Goal: Navigation & Orientation: Find specific page/section

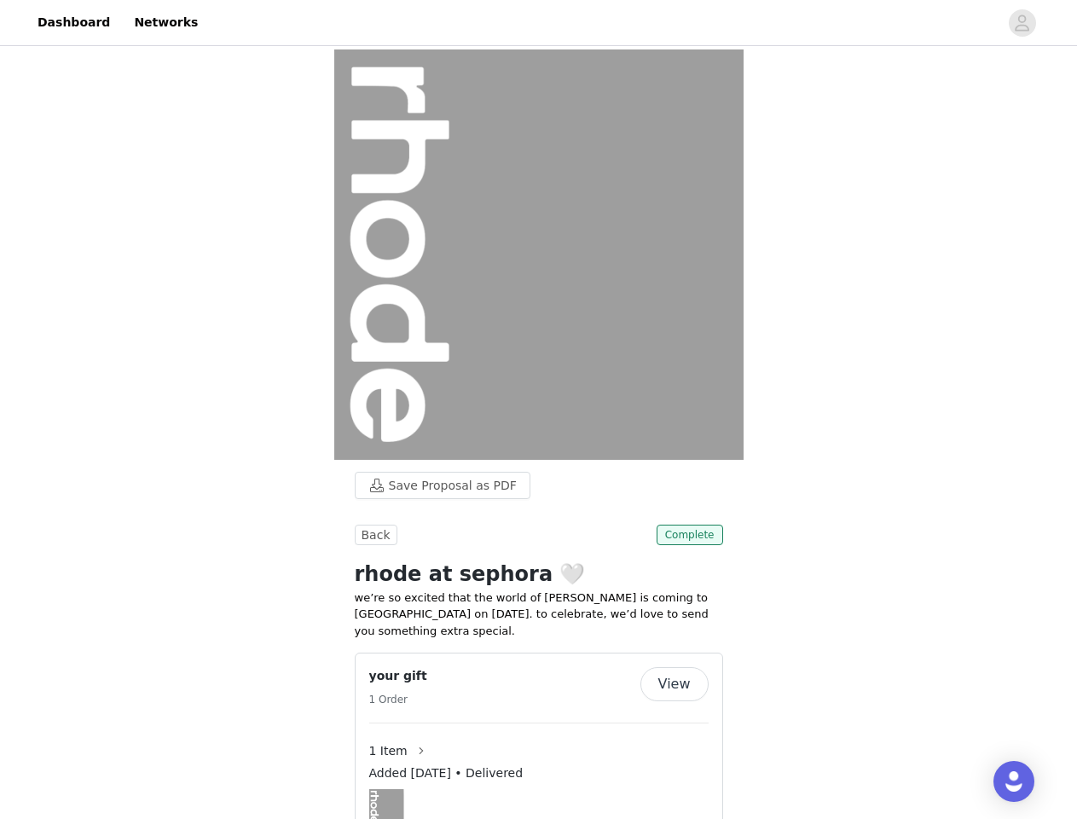
click at [538, 409] on img at bounding box center [538, 254] width 409 height 410
click at [538, 23] on div at bounding box center [603, 22] width 791 height 38
click at [1023, 23] on icon "avatar" at bounding box center [1022, 22] width 16 height 27
click at [434, 485] on body "Dashboard Networks Save Proposal as PDF Back Complete rhode at sephora 🤍 we’re …" at bounding box center [538, 409] width 1077 height 819
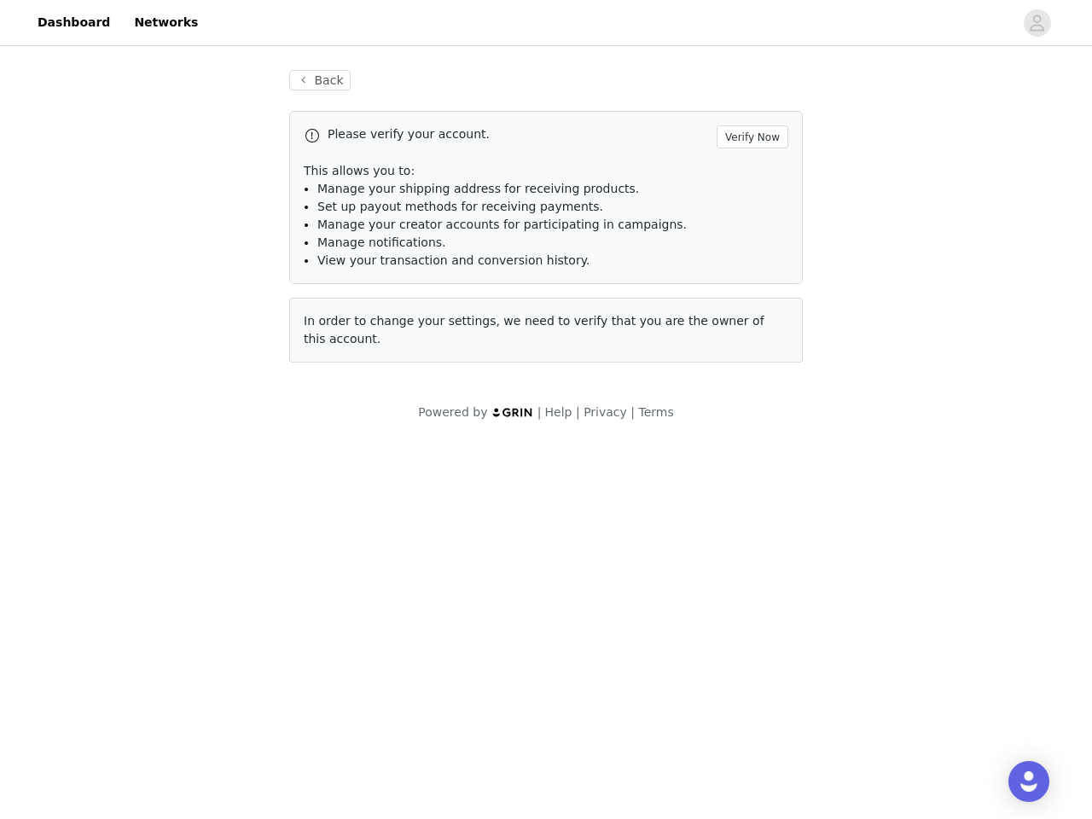
click at [374, 535] on body "Dashboard Networks Back Please verify your account. Verify Now This allows you …" at bounding box center [546, 409] width 1092 height 819
click at [692, 535] on body "Dashboard Networks Back Please verify your account. Verify Now This allows you …" at bounding box center [546, 409] width 1092 height 819
click at [539, 727] on body "Dashboard Networks Back Please verify your account. Verify Now This allows you …" at bounding box center [546, 409] width 1092 height 819
